Goal: Register for event/course

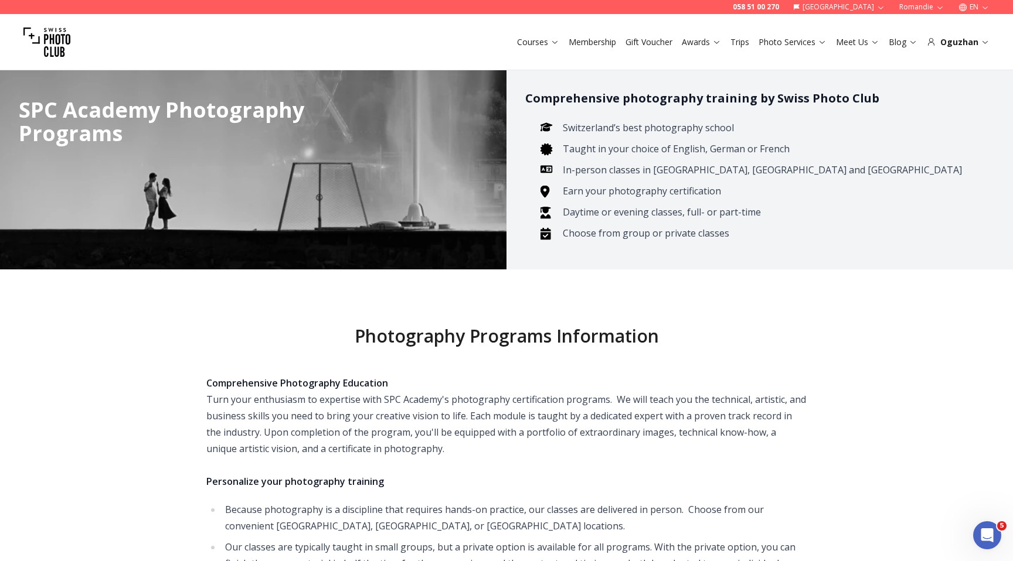
click at [531, 40] on link "Courses" at bounding box center [538, 42] width 42 height 12
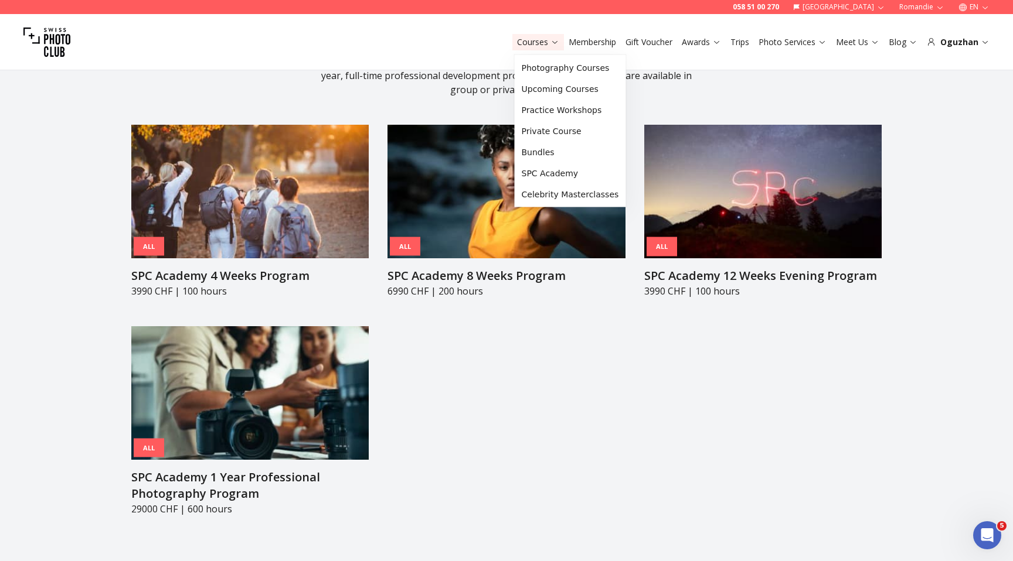
scroll to position [1221, 0]
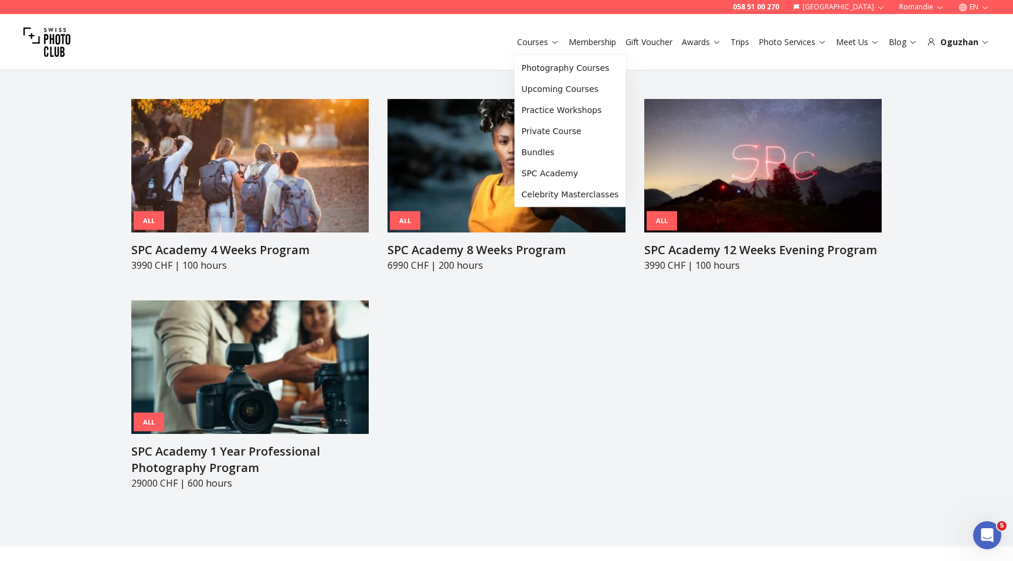
click at [483, 221] on article "All SPC Academy 8 Weeks Program 6990 CHF | 200 hours" at bounding box center [505, 185] width 237 height 173
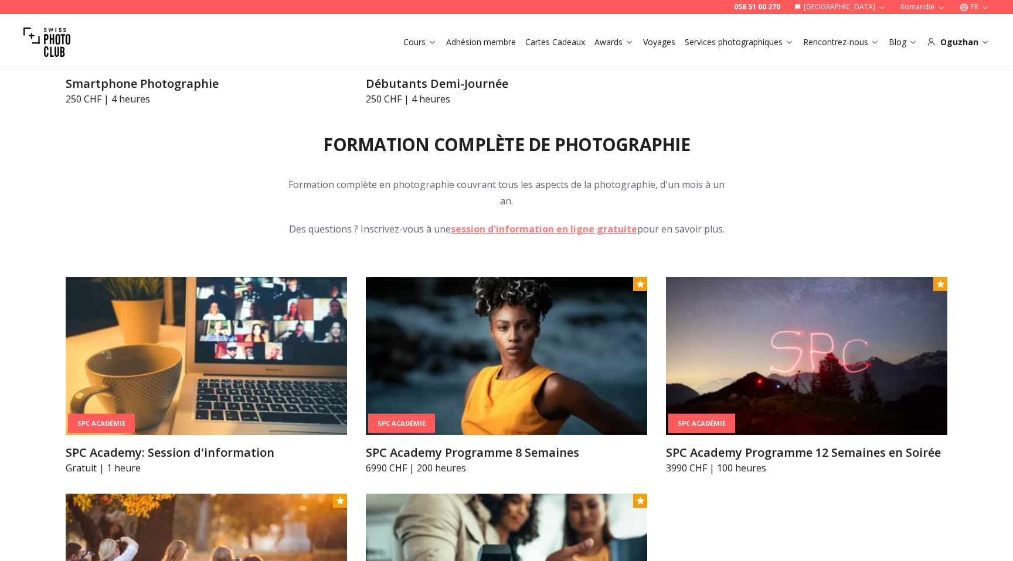
scroll to position [1237, 0]
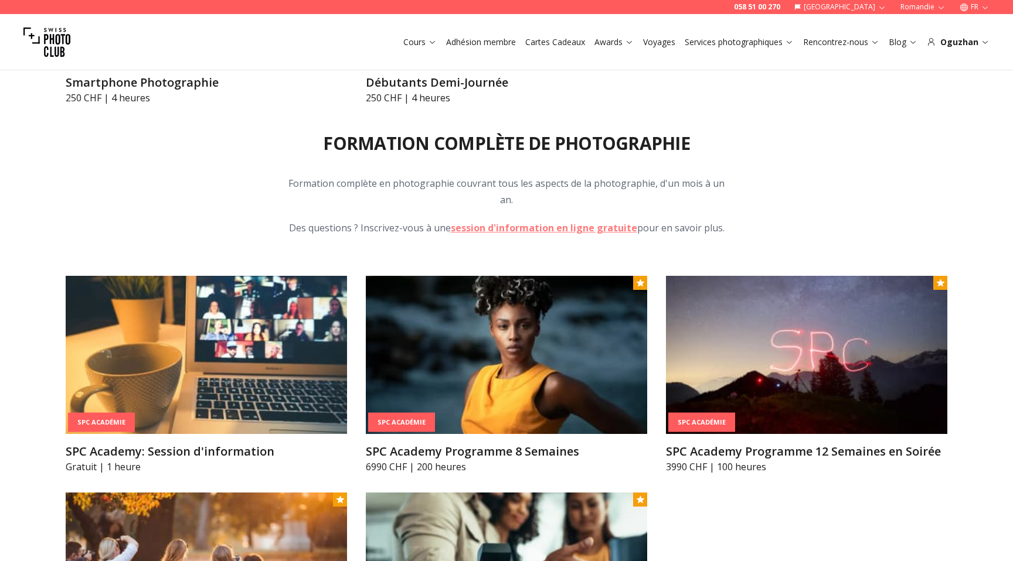
click at [514, 137] on h2 "Formation complète de photographie" at bounding box center [506, 143] width 367 height 21
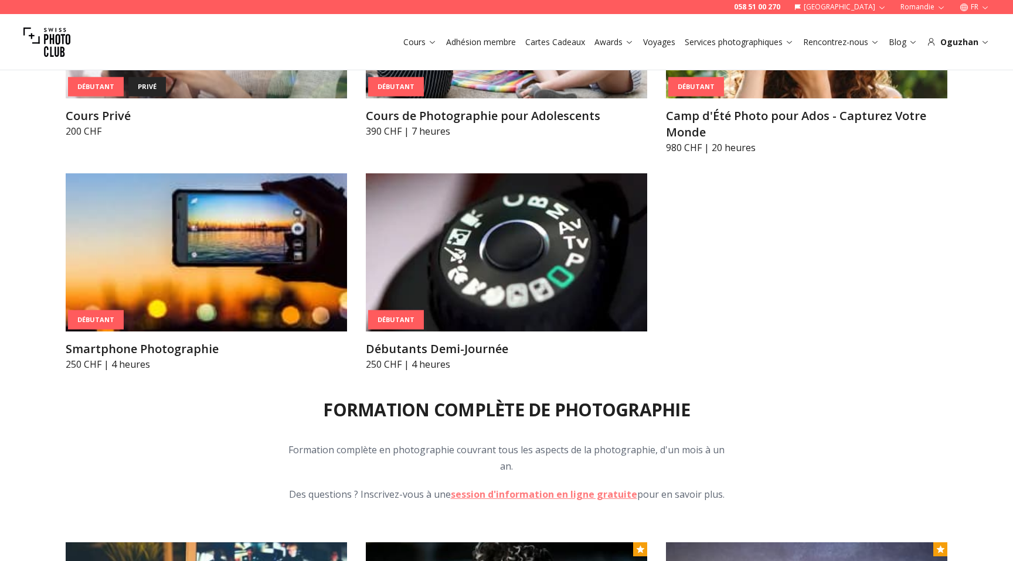
scroll to position [923, 0]
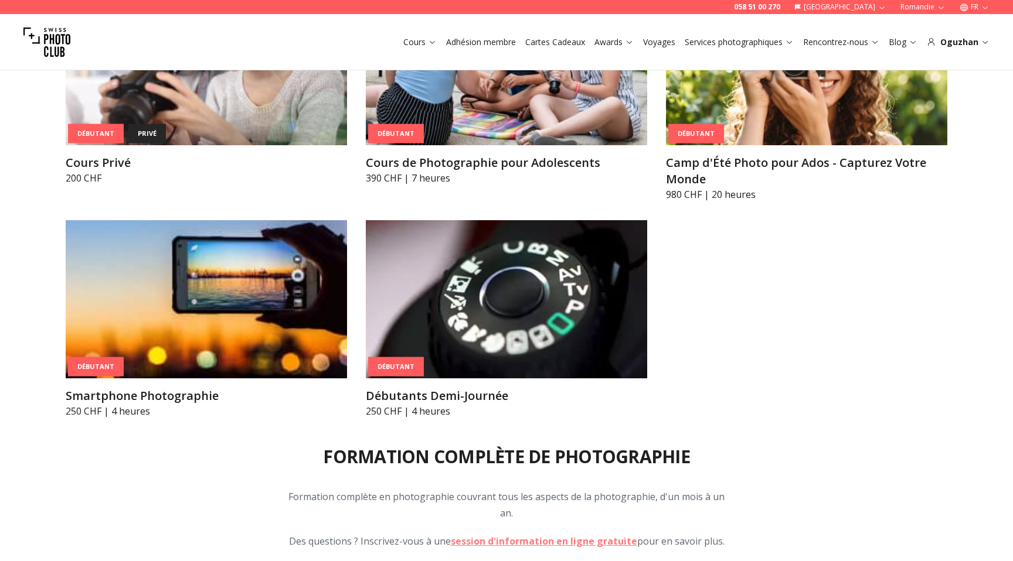
click at [417, 43] on link "Cours" at bounding box center [419, 42] width 33 height 12
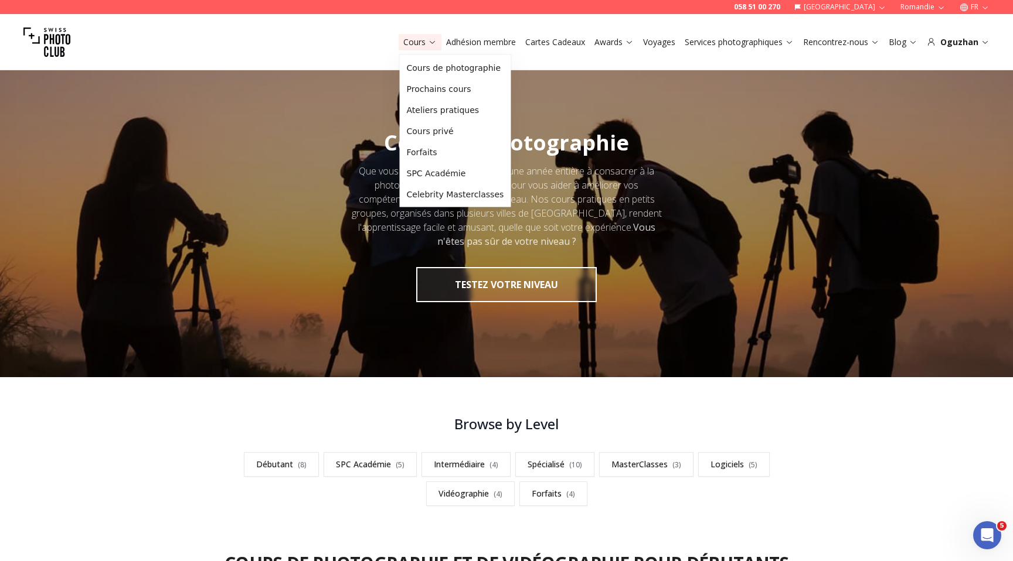
scroll to position [0, 0]
click at [422, 168] on link "SPC Académie" at bounding box center [455, 173] width 107 height 21
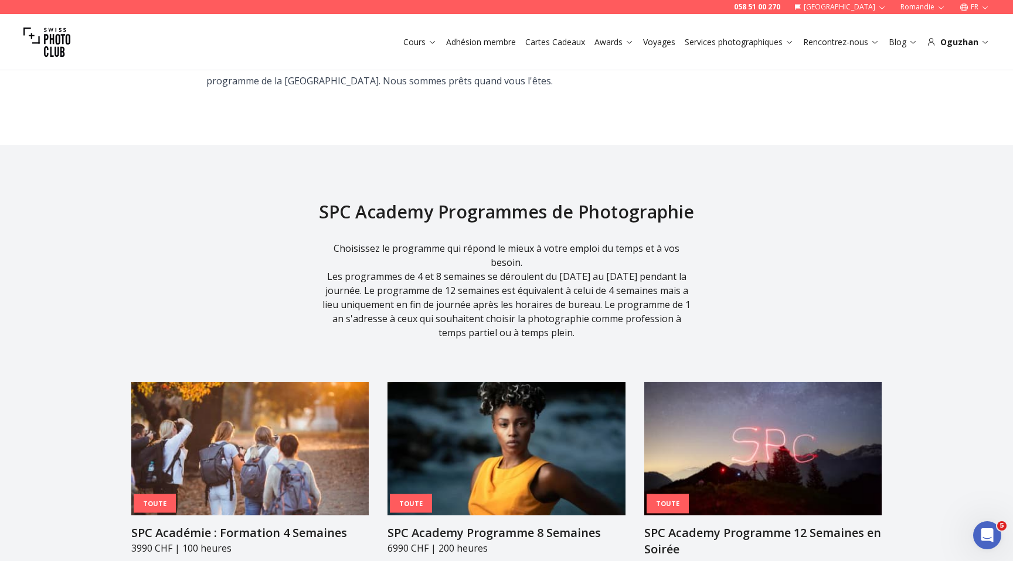
scroll to position [1274, 0]
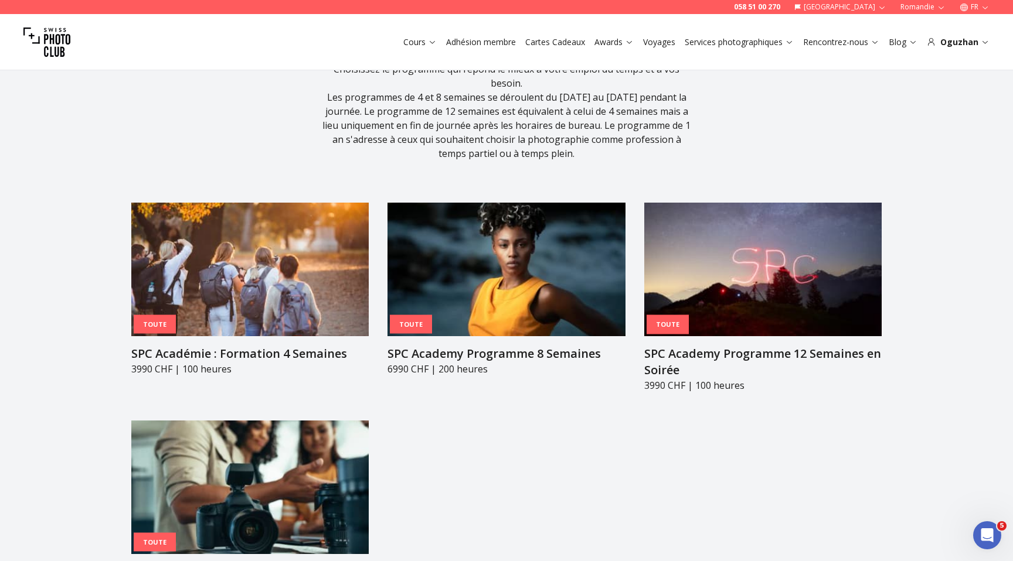
drag, startPoint x: 0, startPoint y: 0, endPoint x: 567, endPoint y: 393, distance: 689.3
click at [524, 346] on h3 "SPC Academy Programme 8 Semaines" at bounding box center [505, 354] width 237 height 16
